Goal: Find specific page/section: Find specific page/section

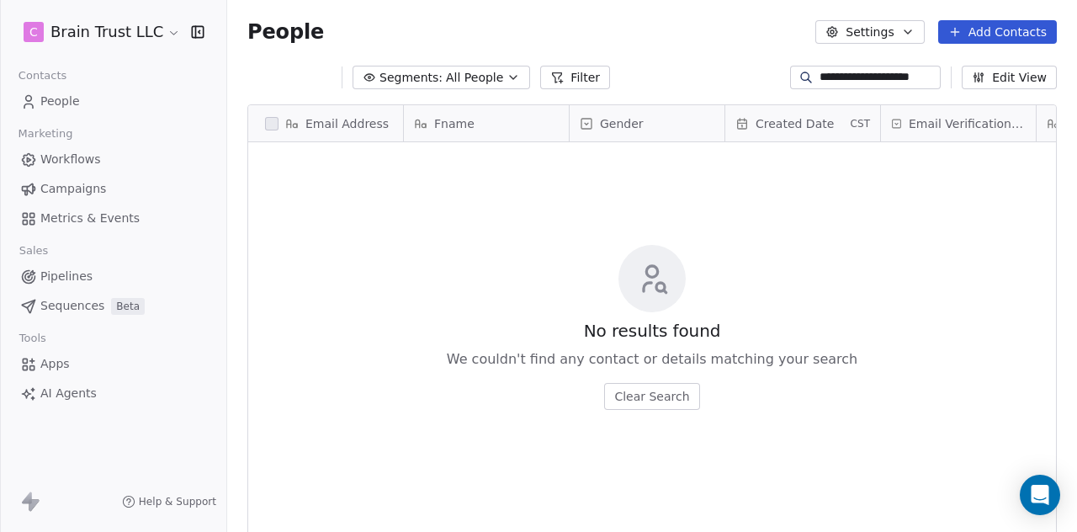
scroll to position [454, 836]
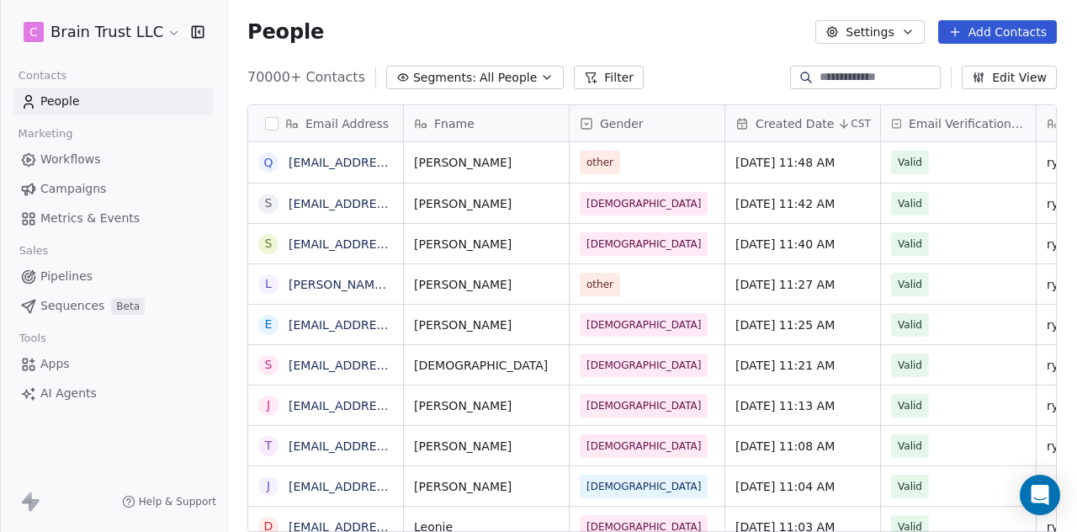
scroll to position [454, 836]
click at [61, 189] on span "Campaigns" at bounding box center [73, 189] width 66 height 18
